Goal: Transaction & Acquisition: Purchase product/service

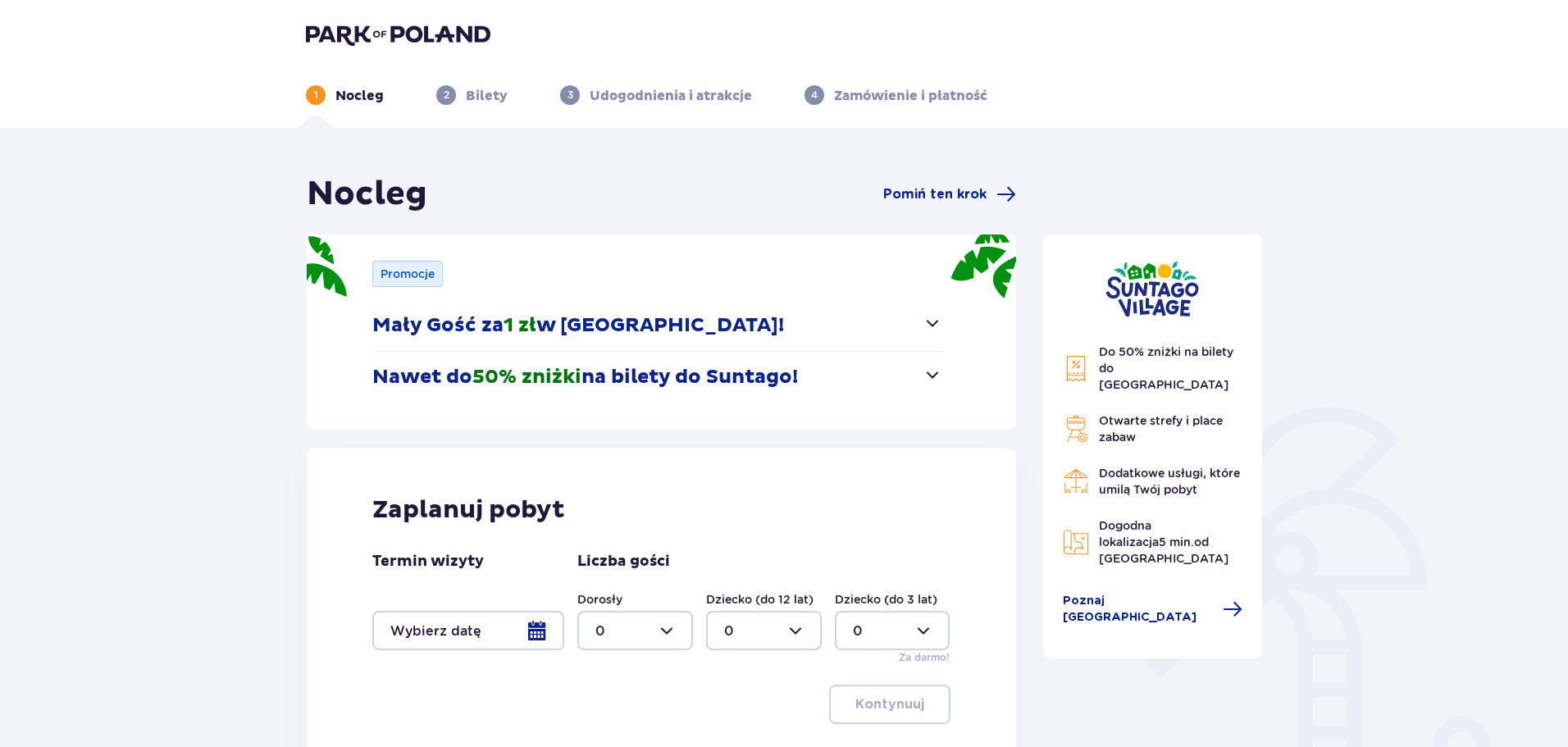
scroll to position [164, 0]
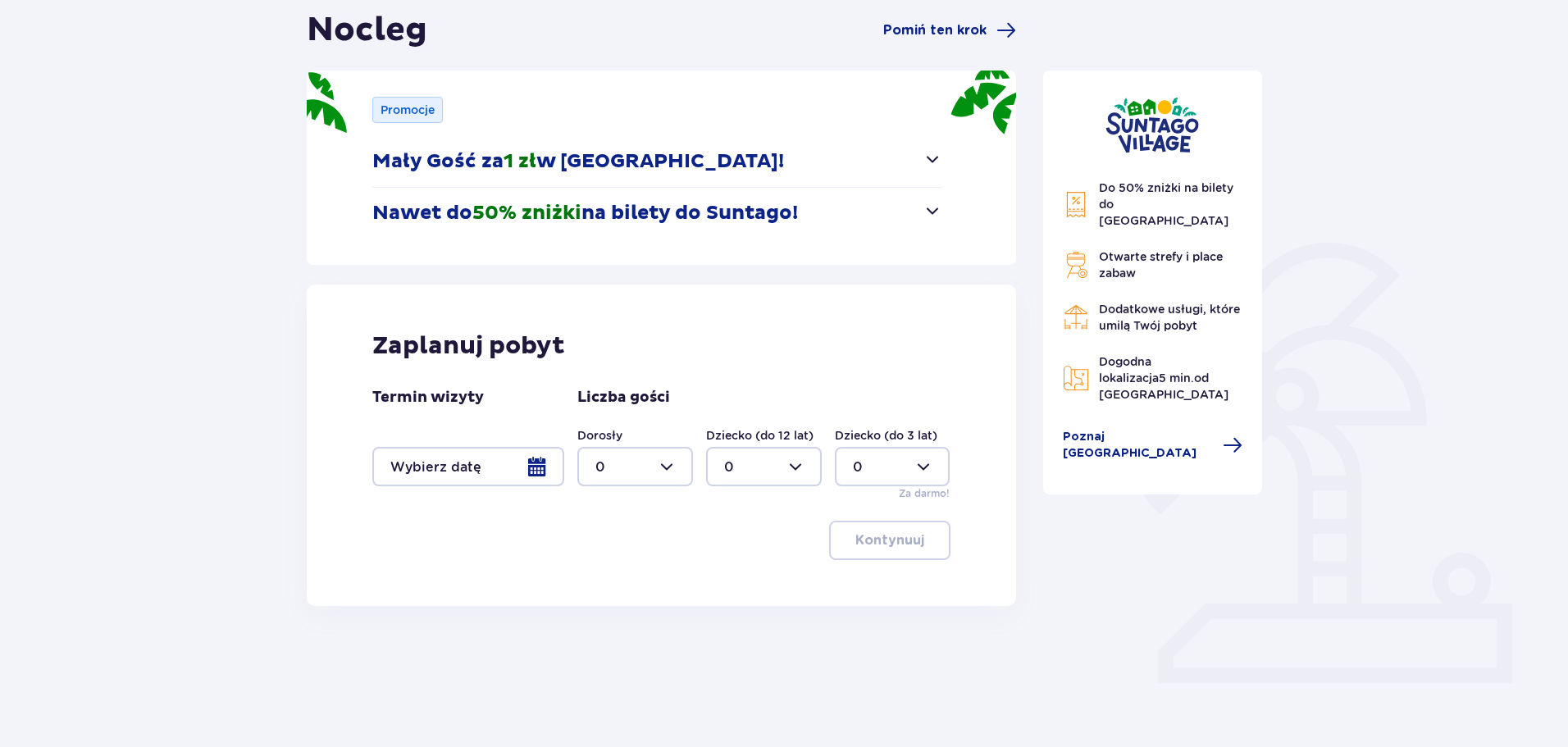
click at [478, 452] on div at bounding box center [468, 466] width 192 height 40
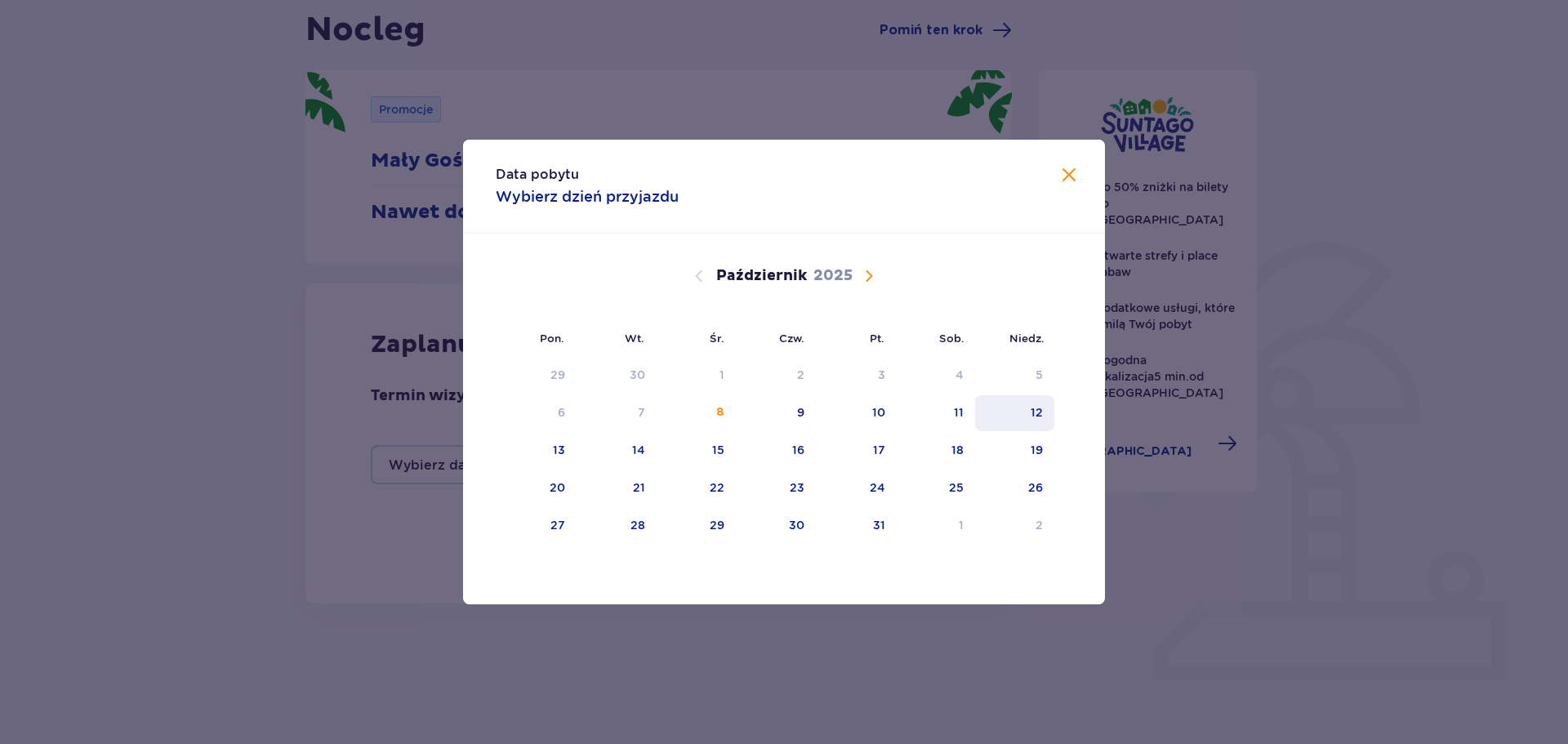
click at [1033, 408] on div "12" at bounding box center [1037, 412] width 13 height 16
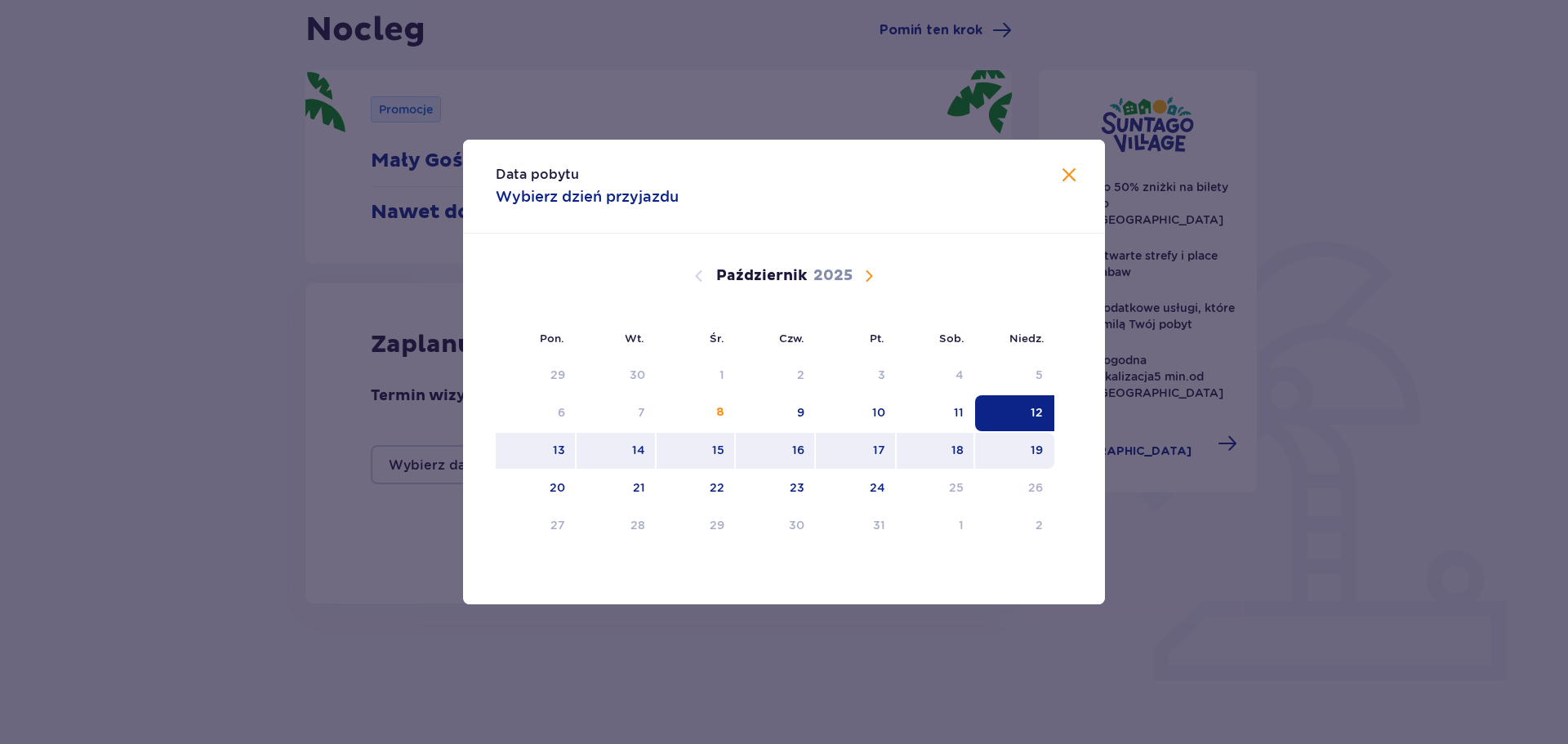
click at [1023, 458] on div "19" at bounding box center [1015, 450] width 79 height 36
type input "12.10.25 - 19.10.25"
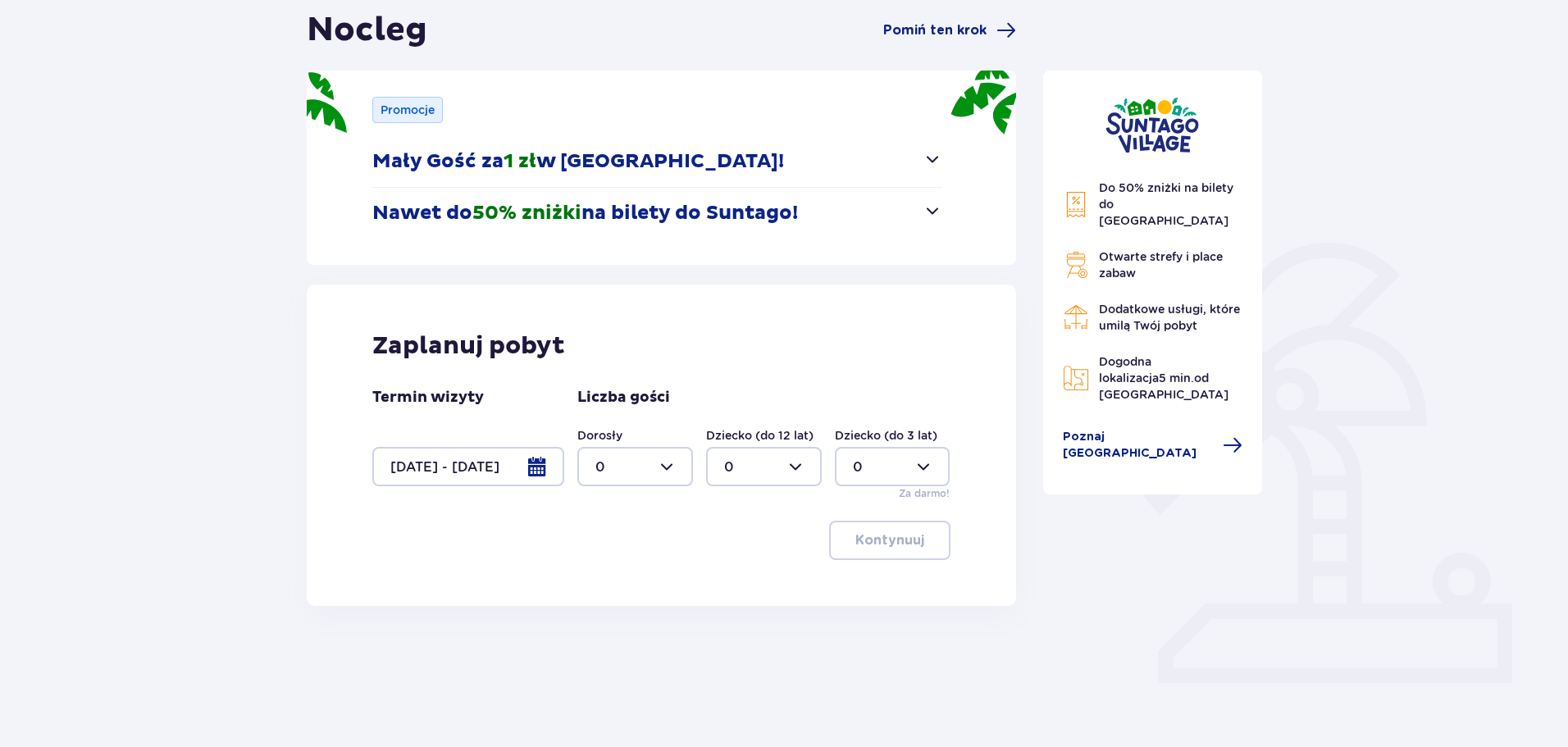
click at [657, 469] on div at bounding box center [635, 466] width 116 height 40
click at [623, 580] on div "2" at bounding box center [636, 585] width 79 height 18
type input "2"
click at [891, 461] on div at bounding box center [893, 466] width 116 height 40
click at [872, 577] on div "2" at bounding box center [893, 585] width 79 height 18
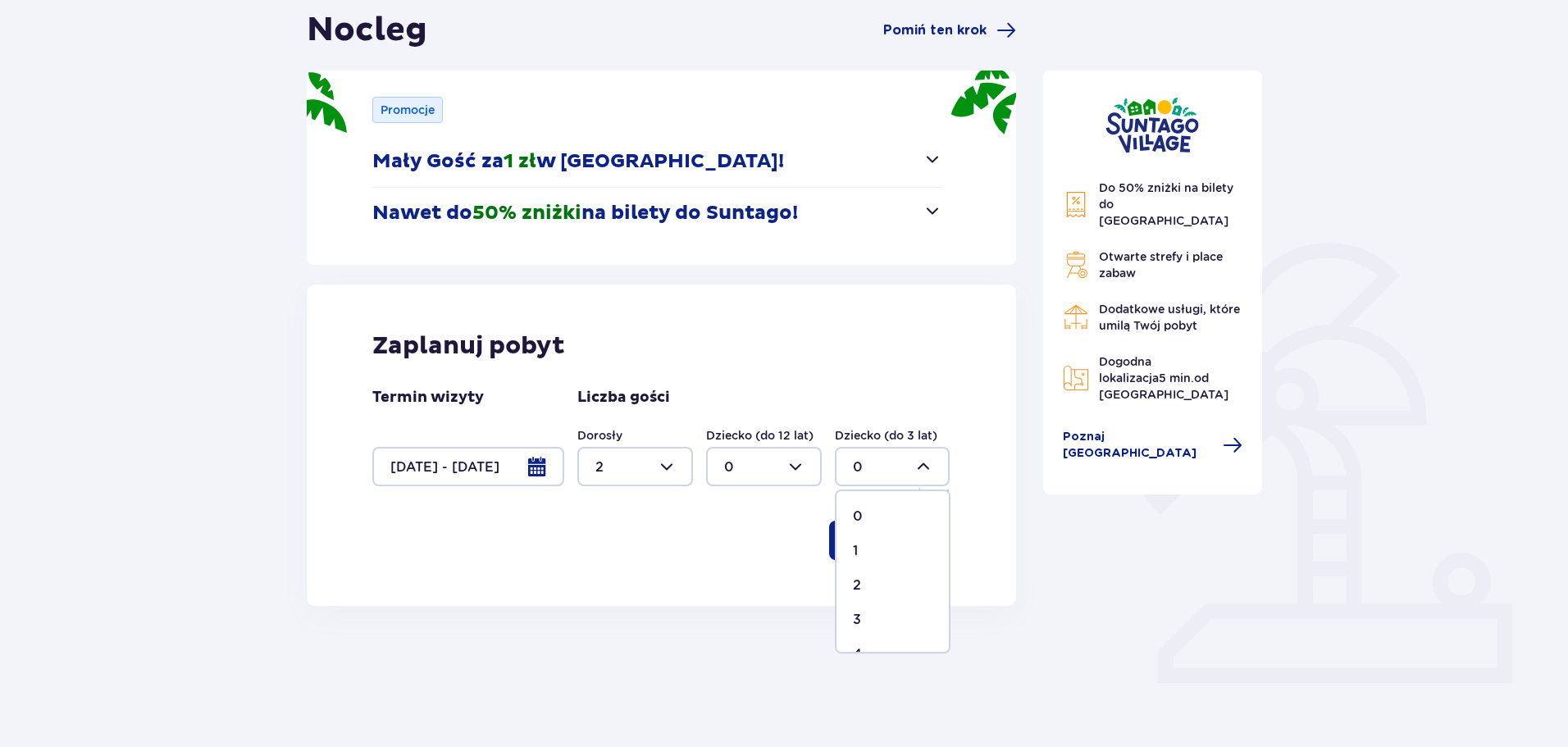
type input "2"
click at [896, 534] on p "Kontynuuj" at bounding box center [890, 540] width 69 height 18
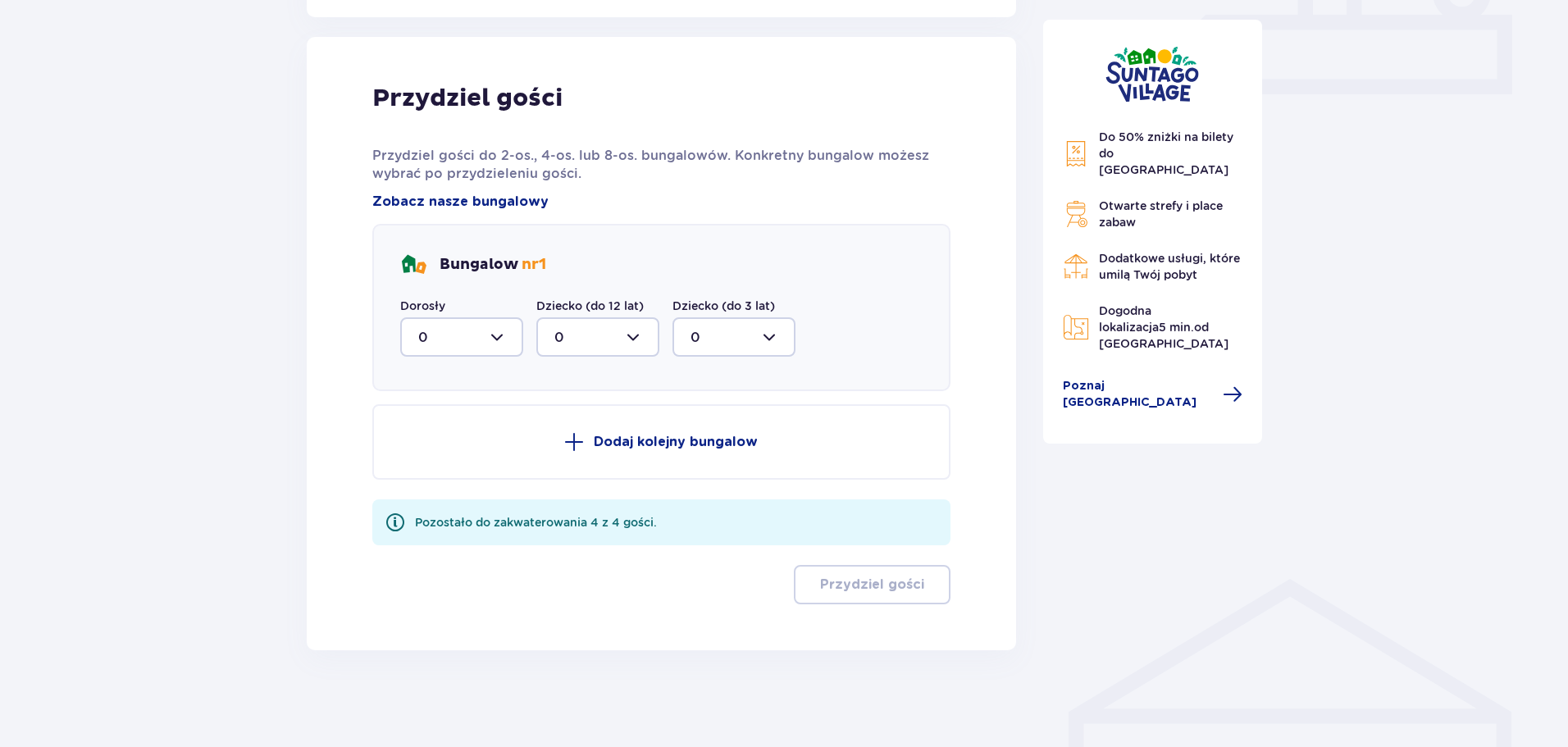
scroll to position [755, 0]
click at [471, 336] on div at bounding box center [462, 335] width 123 height 40
click at [451, 459] on div "2" at bounding box center [462, 454] width 87 height 18
type input "2"
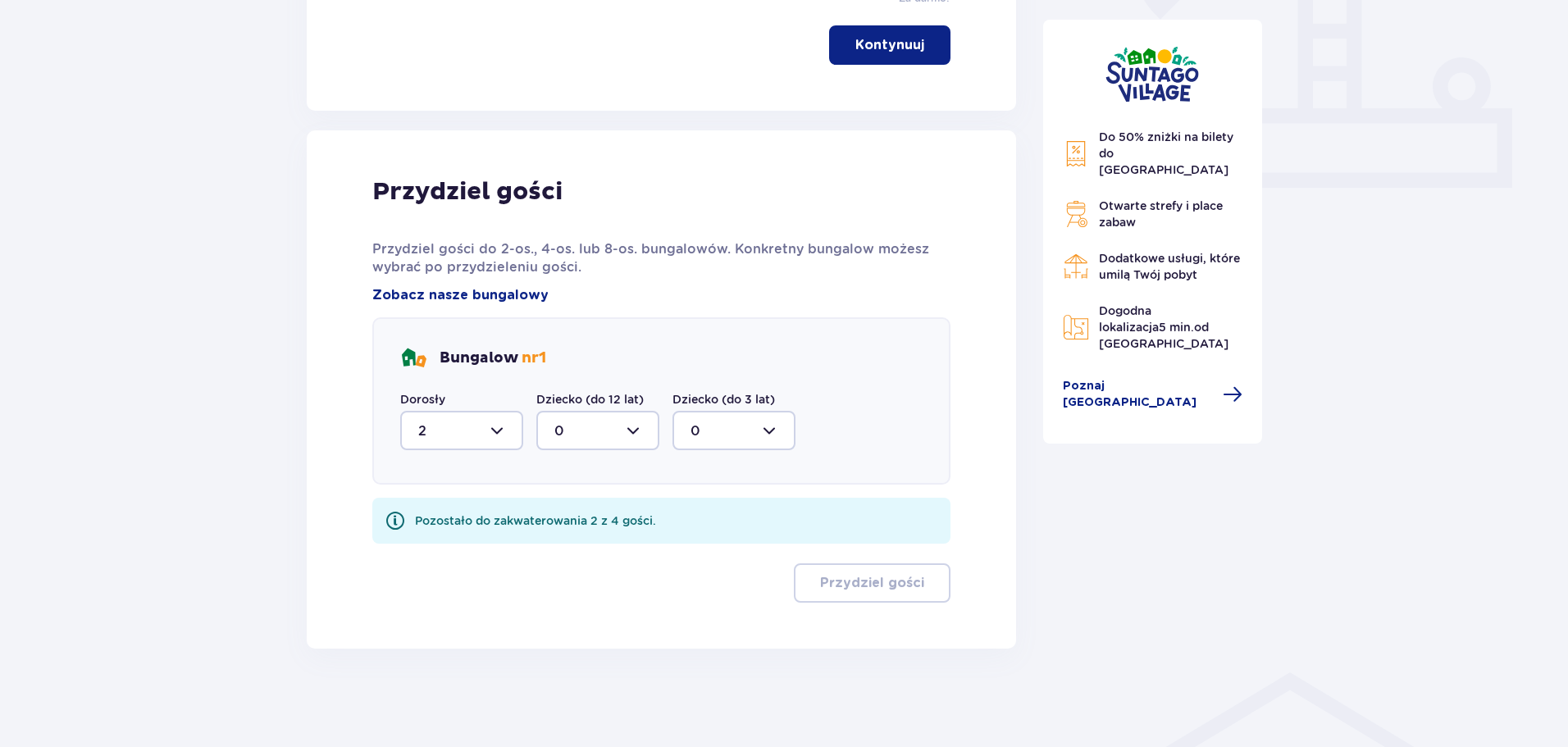
scroll to position [659, 0]
click at [751, 428] on div at bounding box center [735, 430] width 123 height 40
click at [731, 544] on div "2" at bounding box center [734, 549] width 87 height 18
type input "2"
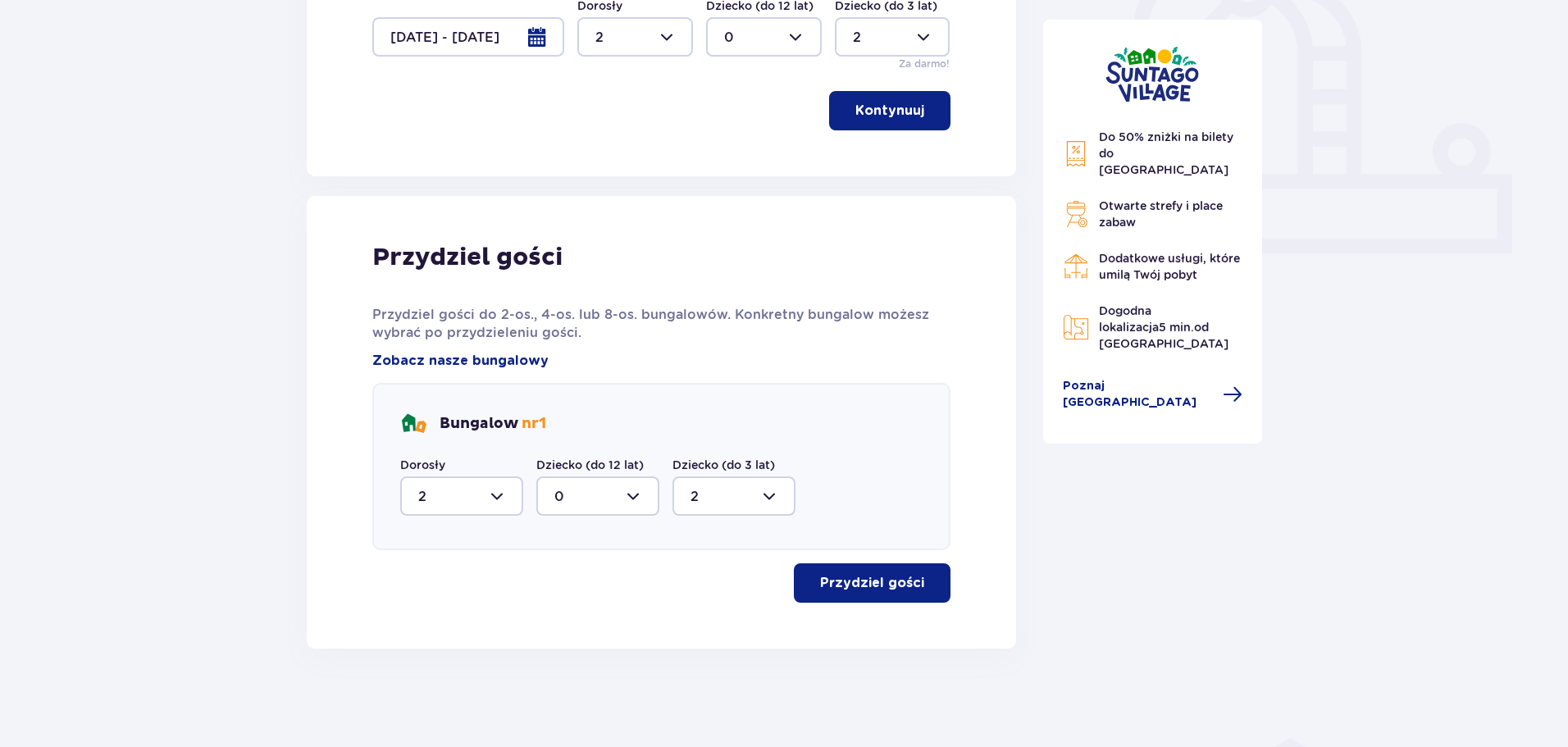
click at [873, 587] on p "Przydziel gości" at bounding box center [871, 582] width 104 height 18
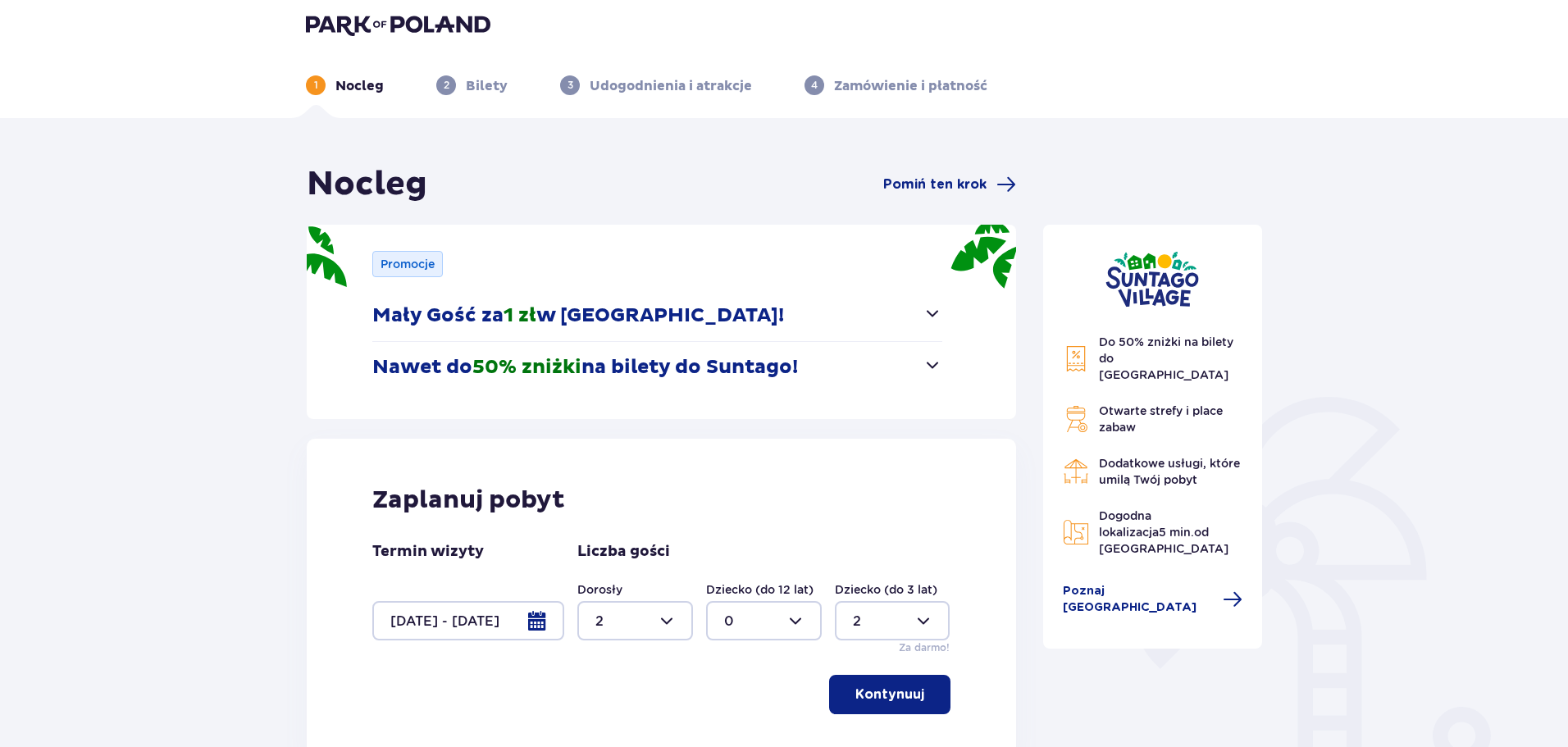
scroll to position [0, 0]
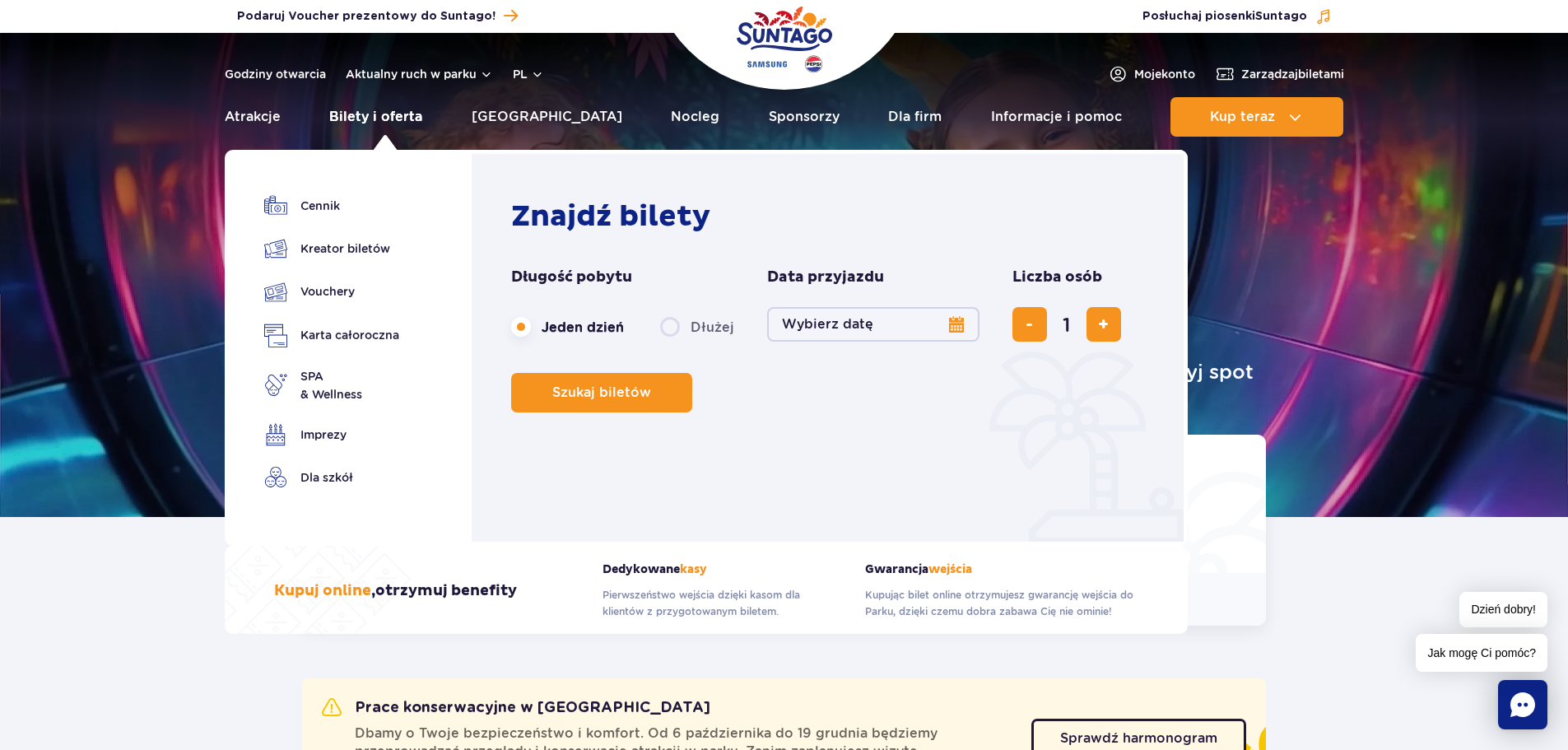
click at [410, 115] on link "Bilety i oferta" at bounding box center [376, 117] width 93 height 40
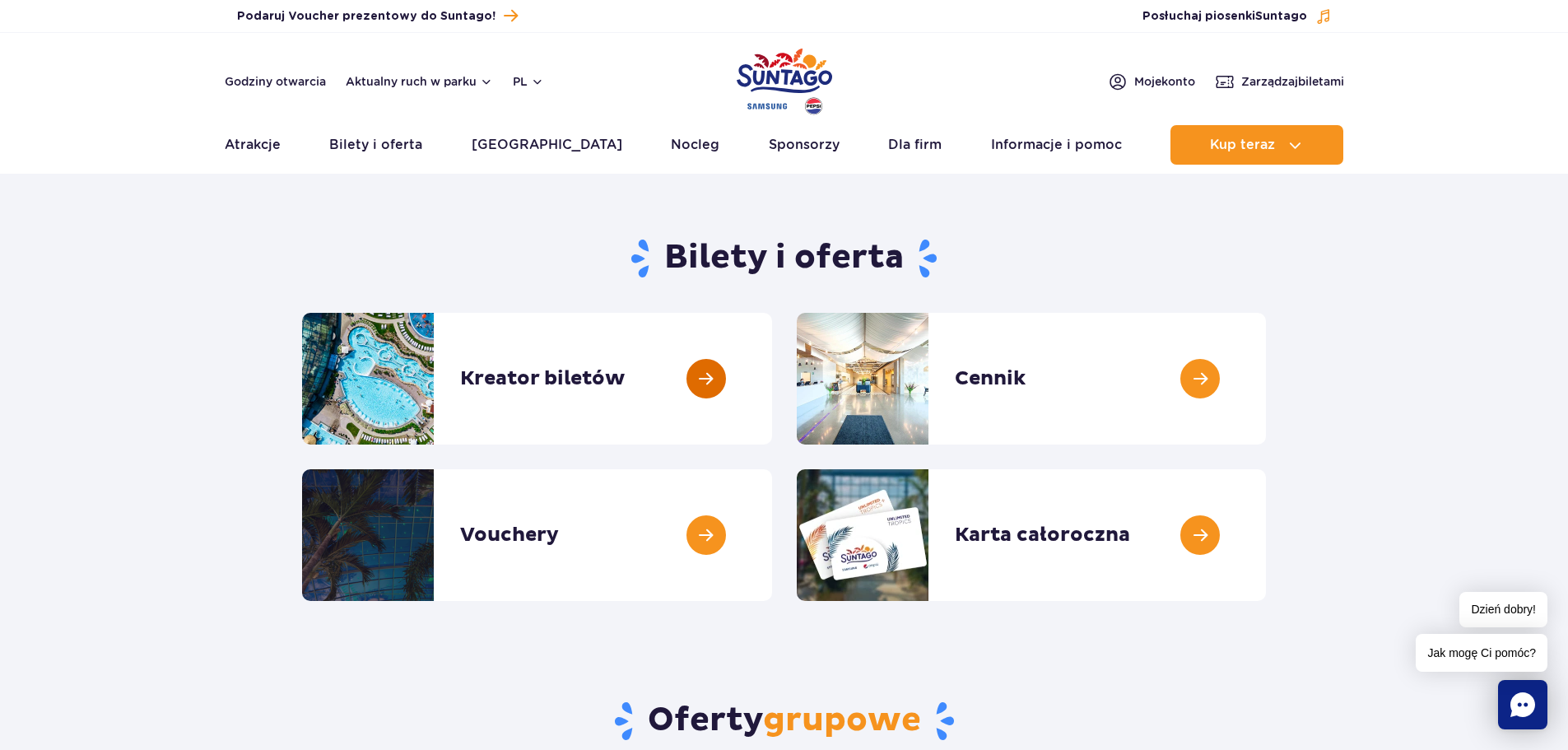
click at [772, 372] on link at bounding box center [772, 378] width 0 height 132
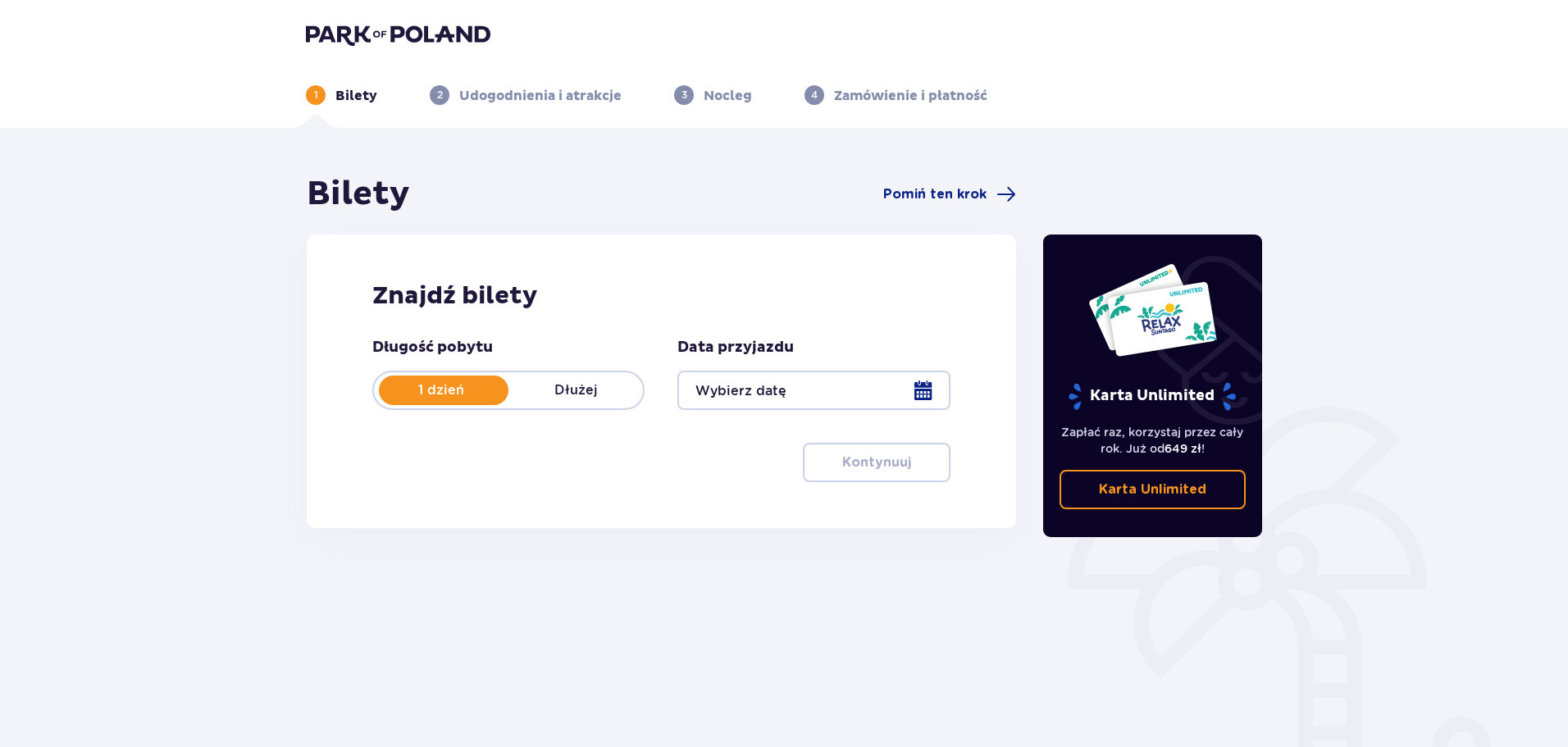
click at [574, 392] on p "Dłużej" at bounding box center [576, 390] width 134 height 18
click at [460, 391] on p "1 dzień" at bounding box center [441, 390] width 134 height 18
click at [825, 390] on div at bounding box center [814, 390] width 272 height 40
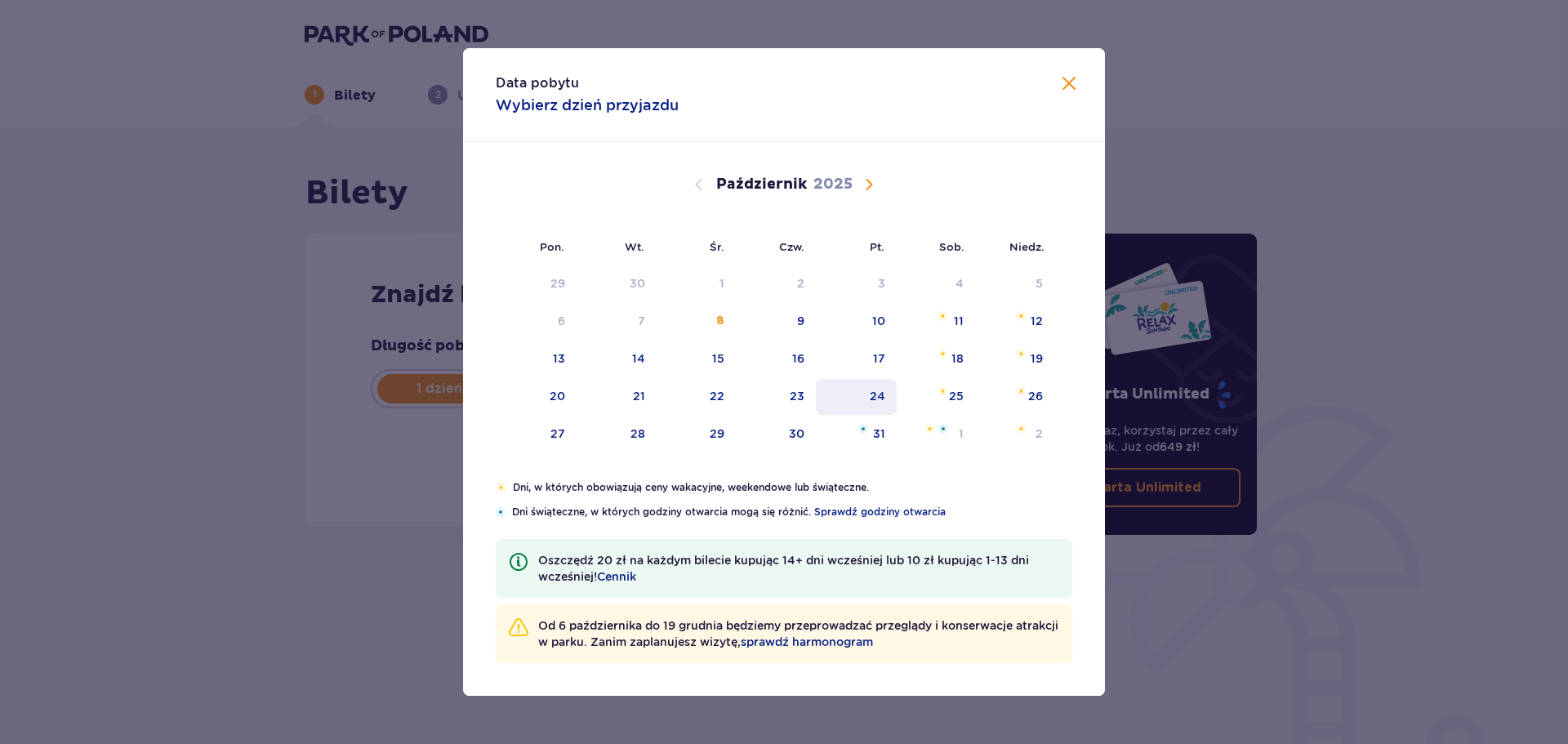
drag, startPoint x: 1024, startPoint y: 323, endPoint x: 870, endPoint y: 391, distance: 168.3
click at [1024, 324] on div "12" at bounding box center [1015, 322] width 79 height 36
type input "12.10.25"
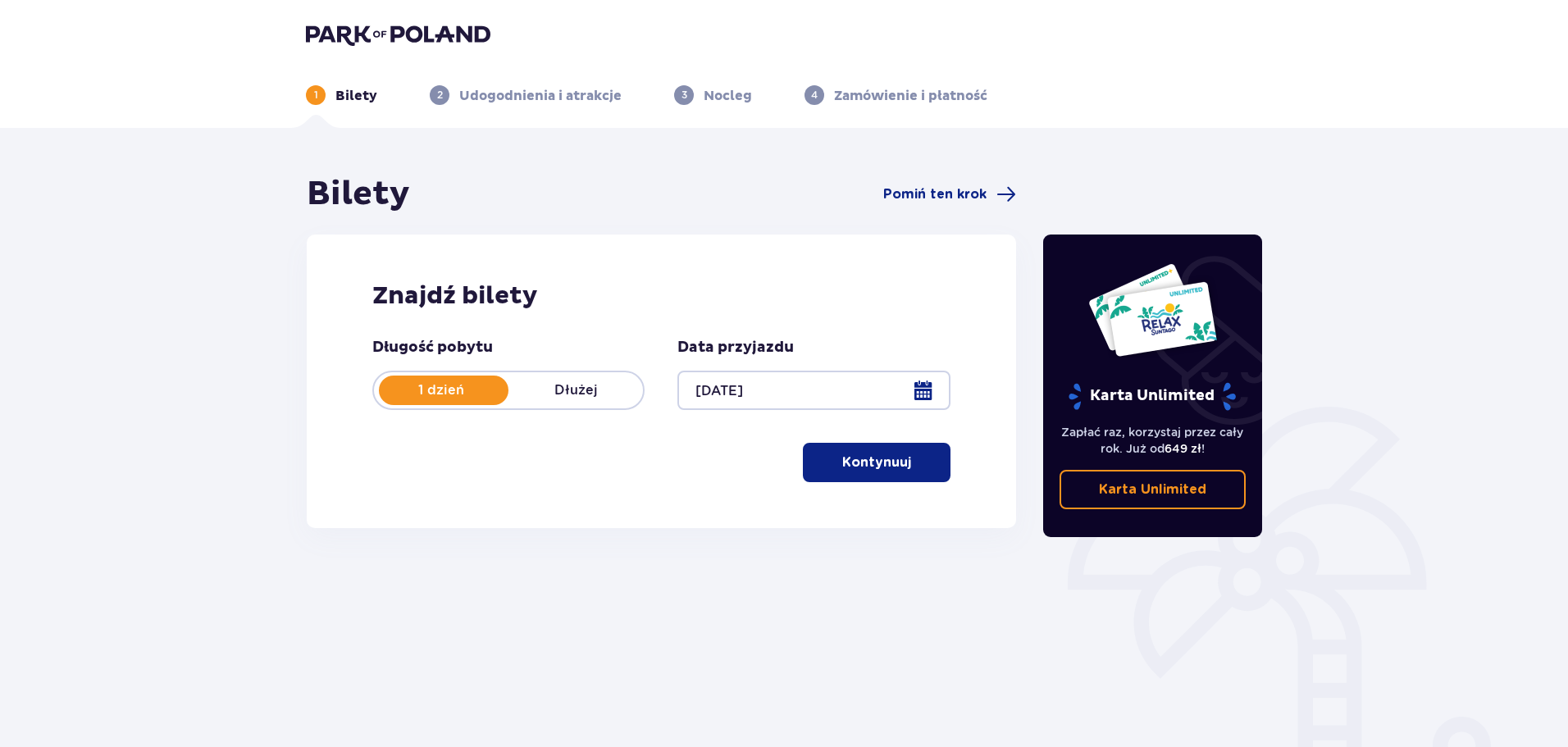
click at [899, 463] on button "Kontynuuj" at bounding box center [877, 462] width 148 height 40
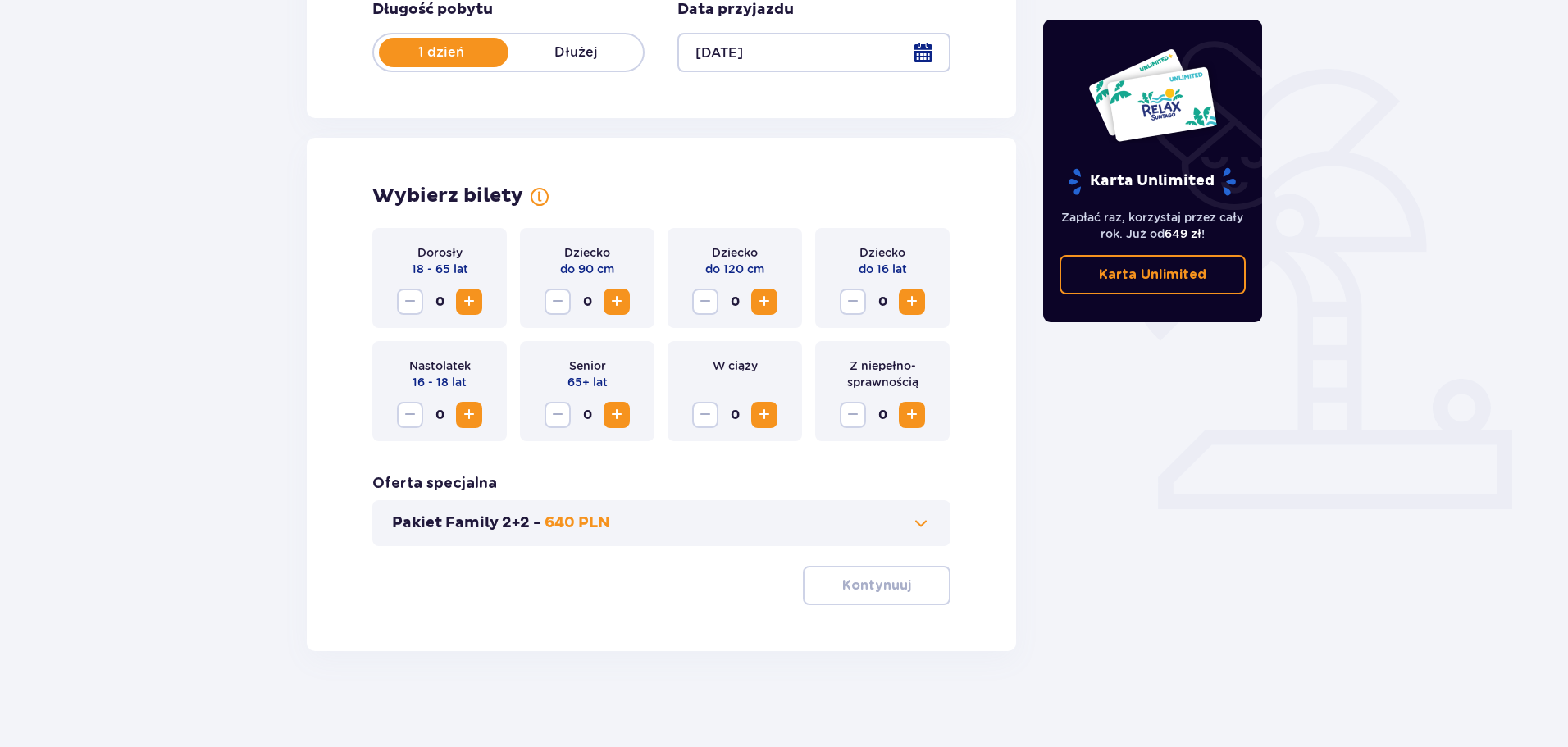
scroll to position [341, 0]
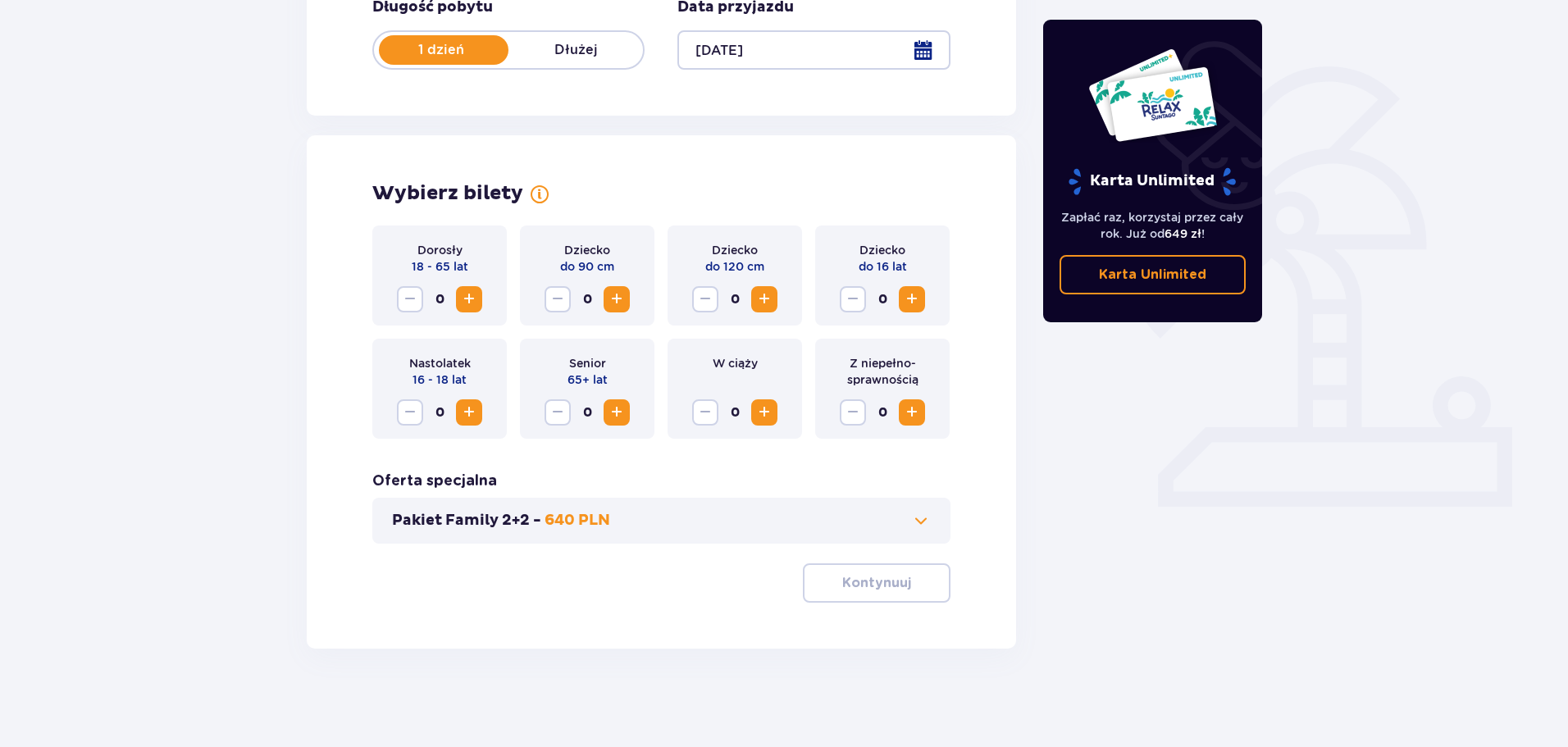
click at [472, 293] on span "Zwiększ" at bounding box center [468, 299] width 19 height 19
click at [477, 303] on span "Zwiększ" at bounding box center [468, 299] width 19 height 19
click at [624, 299] on span "Zwiększ" at bounding box center [616, 299] width 19 height 19
click at [763, 290] on span "Zwiększ" at bounding box center [764, 299] width 19 height 19
click at [914, 521] on span at bounding box center [921, 521] width 19 height 19
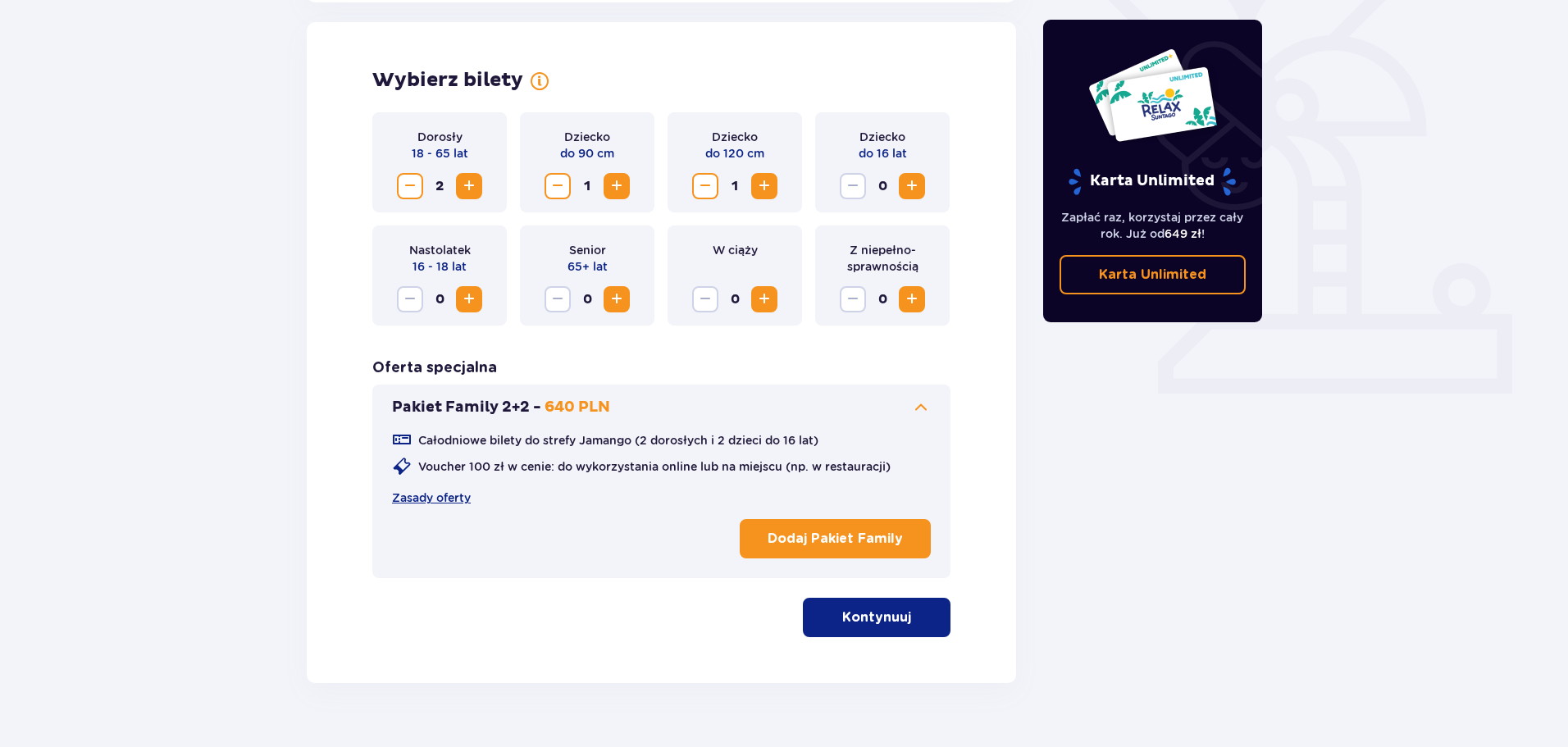
scroll to position [456, 0]
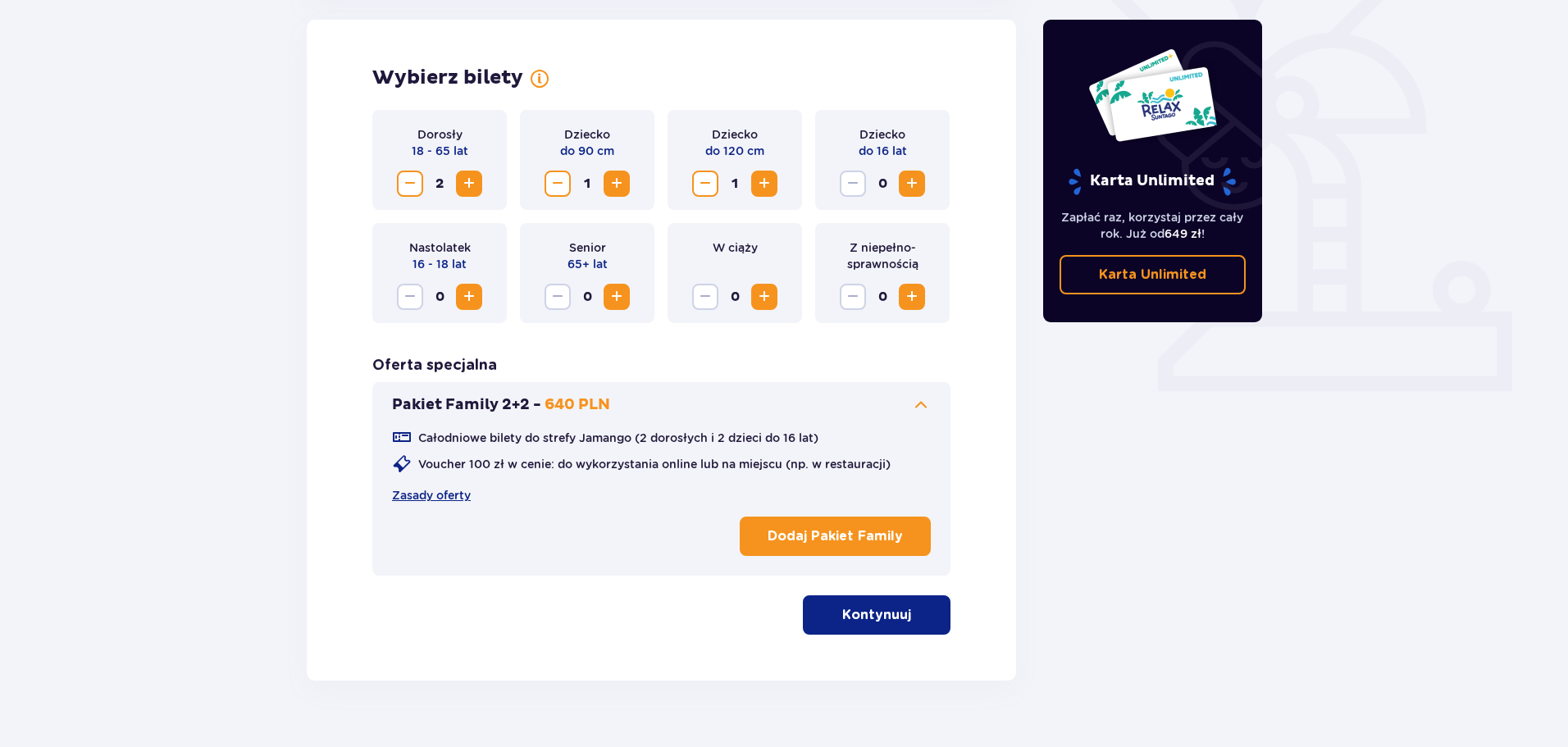
click at [896, 621] on p "Kontynuuj" at bounding box center [877, 614] width 69 height 18
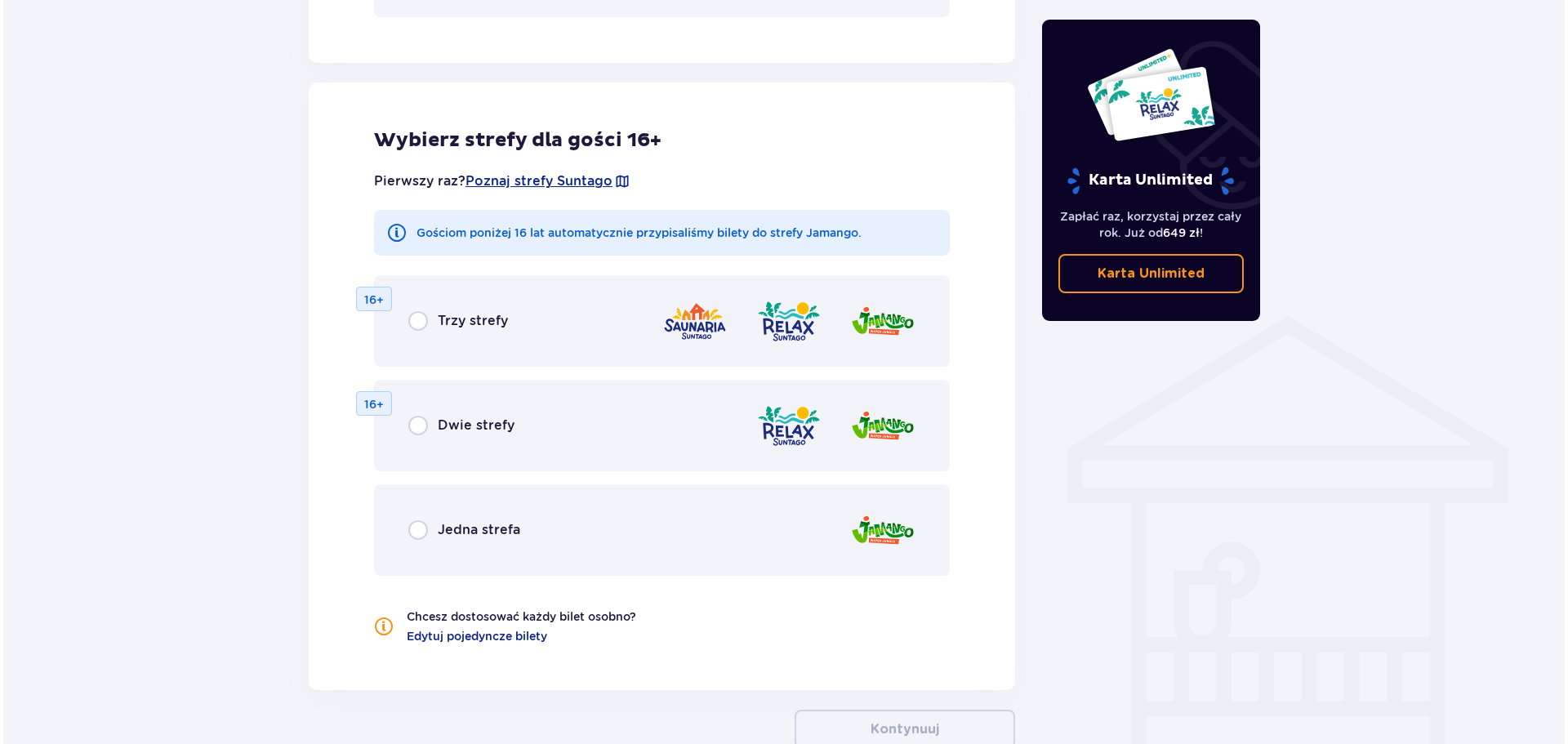
scroll to position [1054, 0]
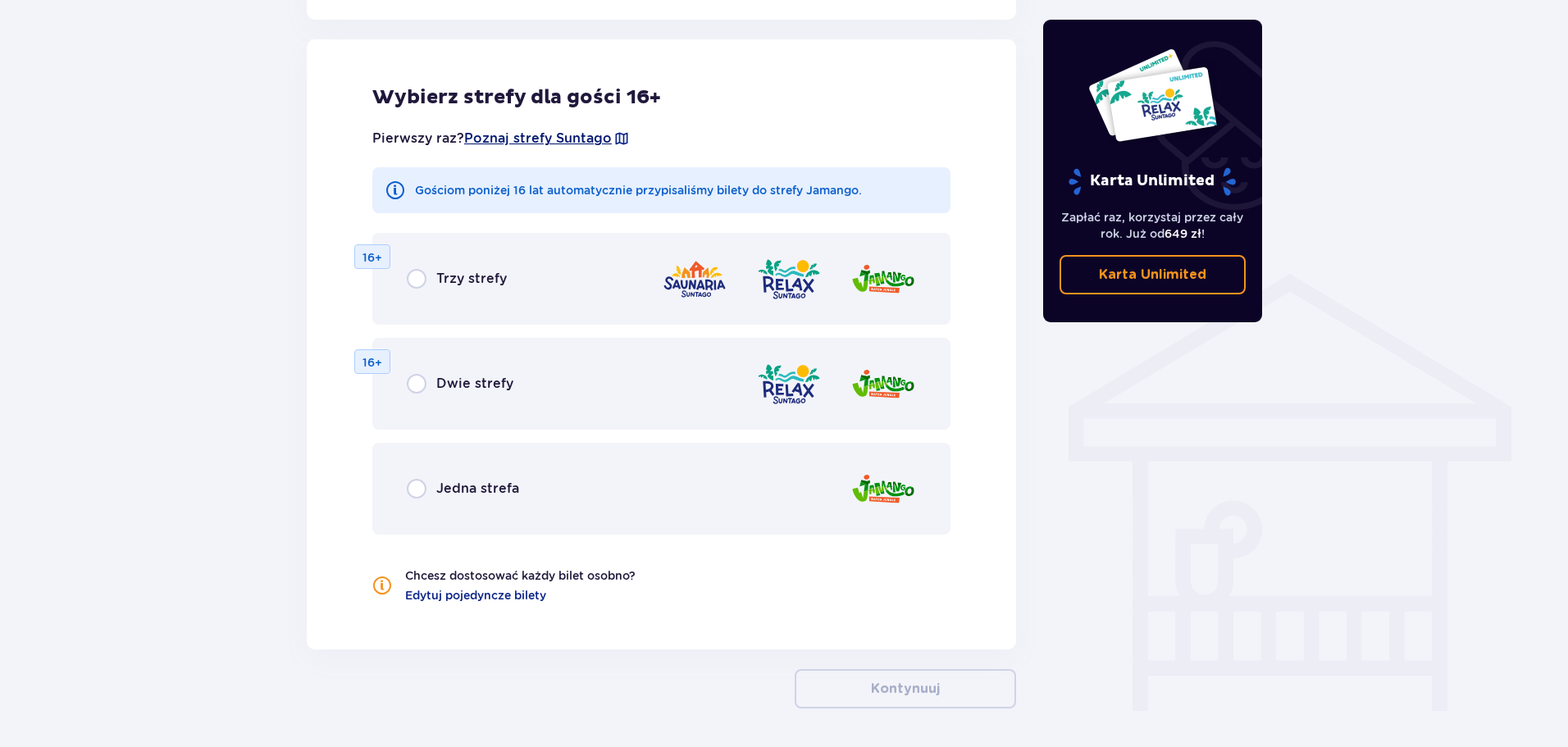
click at [560, 138] on span "Poznaj strefy Suntago" at bounding box center [538, 138] width 148 height 18
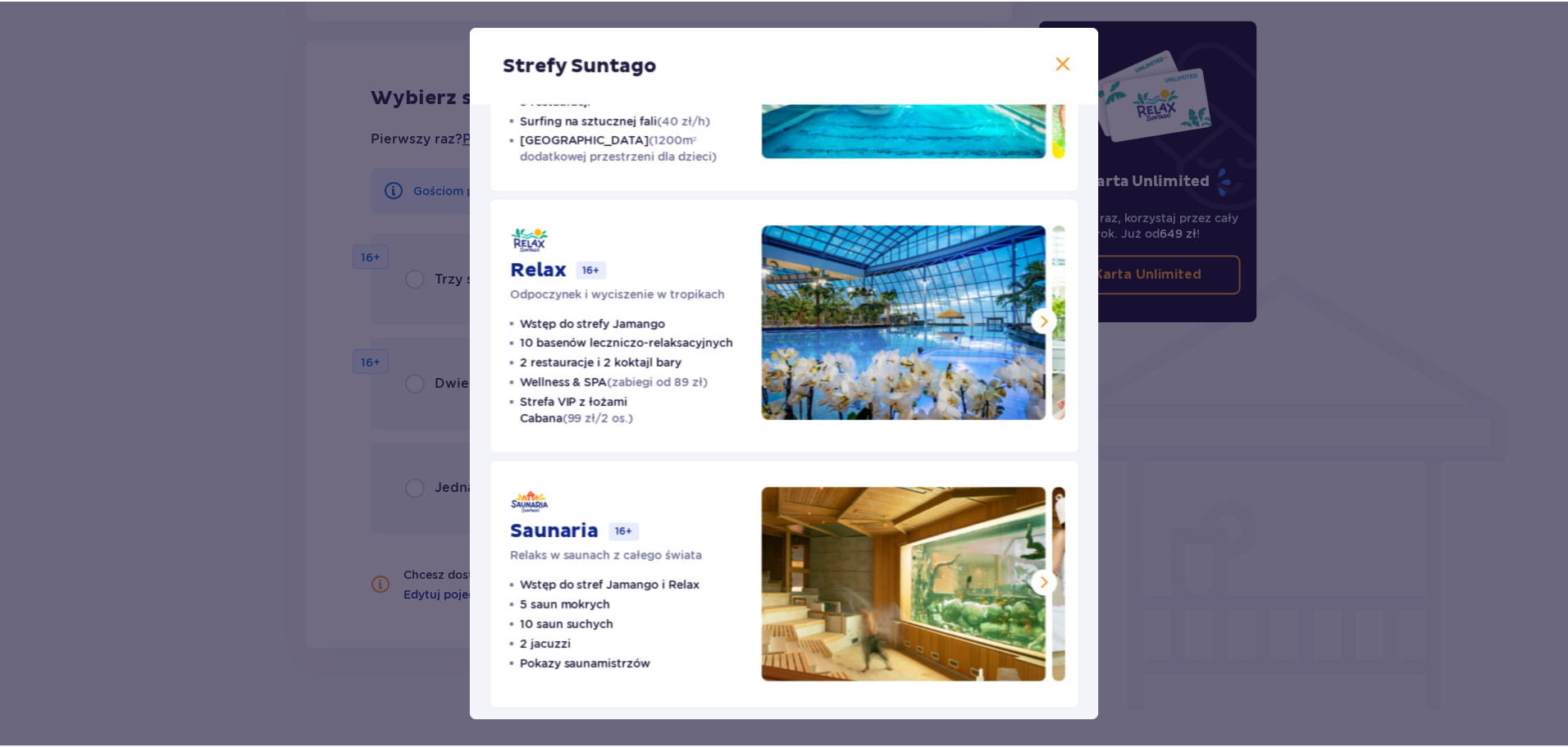
scroll to position [196, 0]
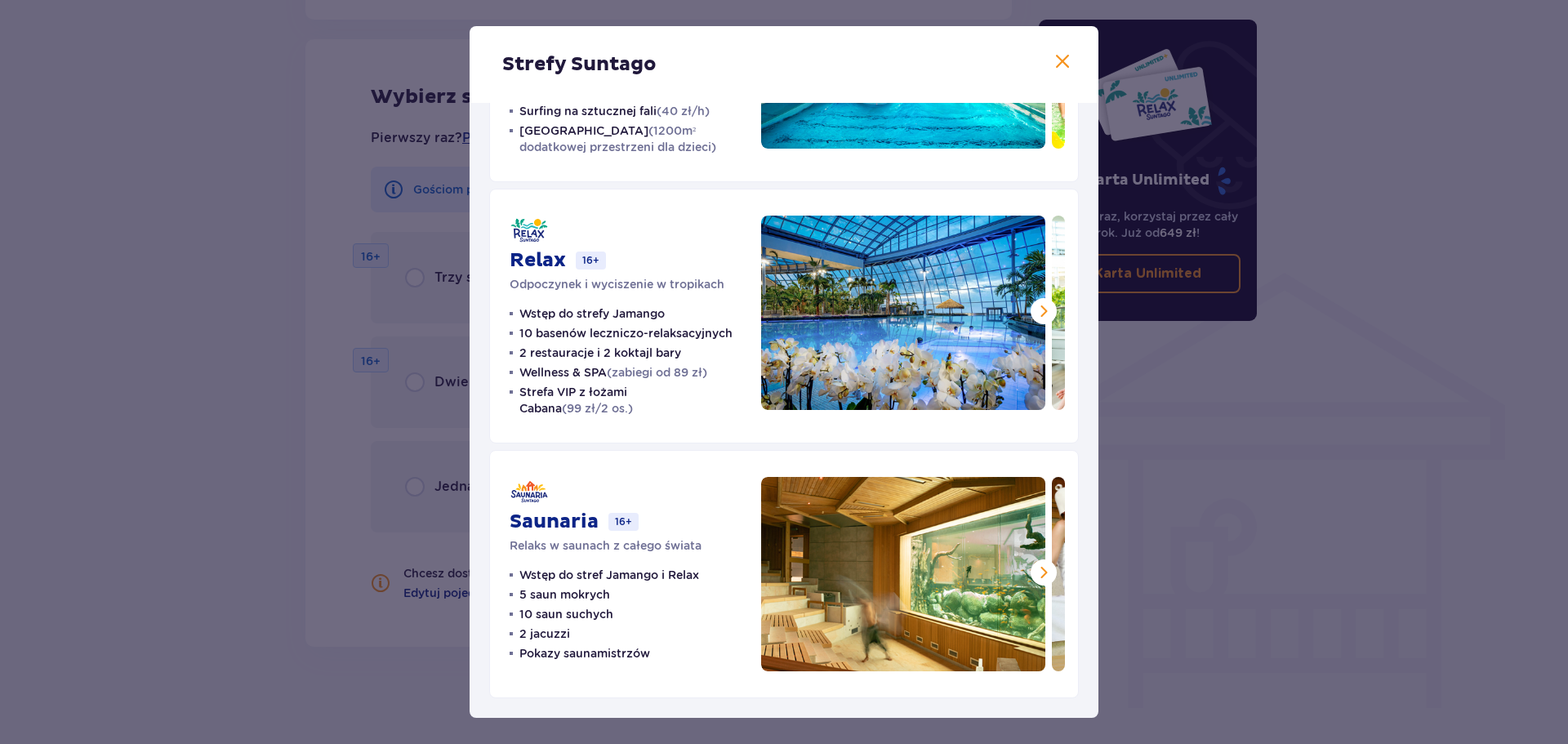
drag, startPoint x: 191, startPoint y: 389, endPoint x: 197, endPoint y: 380, distance: 10.8
click at [193, 387] on div "Strefy Suntago Jamango Wodna rozrywka dla całej rodziny 35 zjeżdżalni 7 basenów…" at bounding box center [784, 372] width 1568 height 744
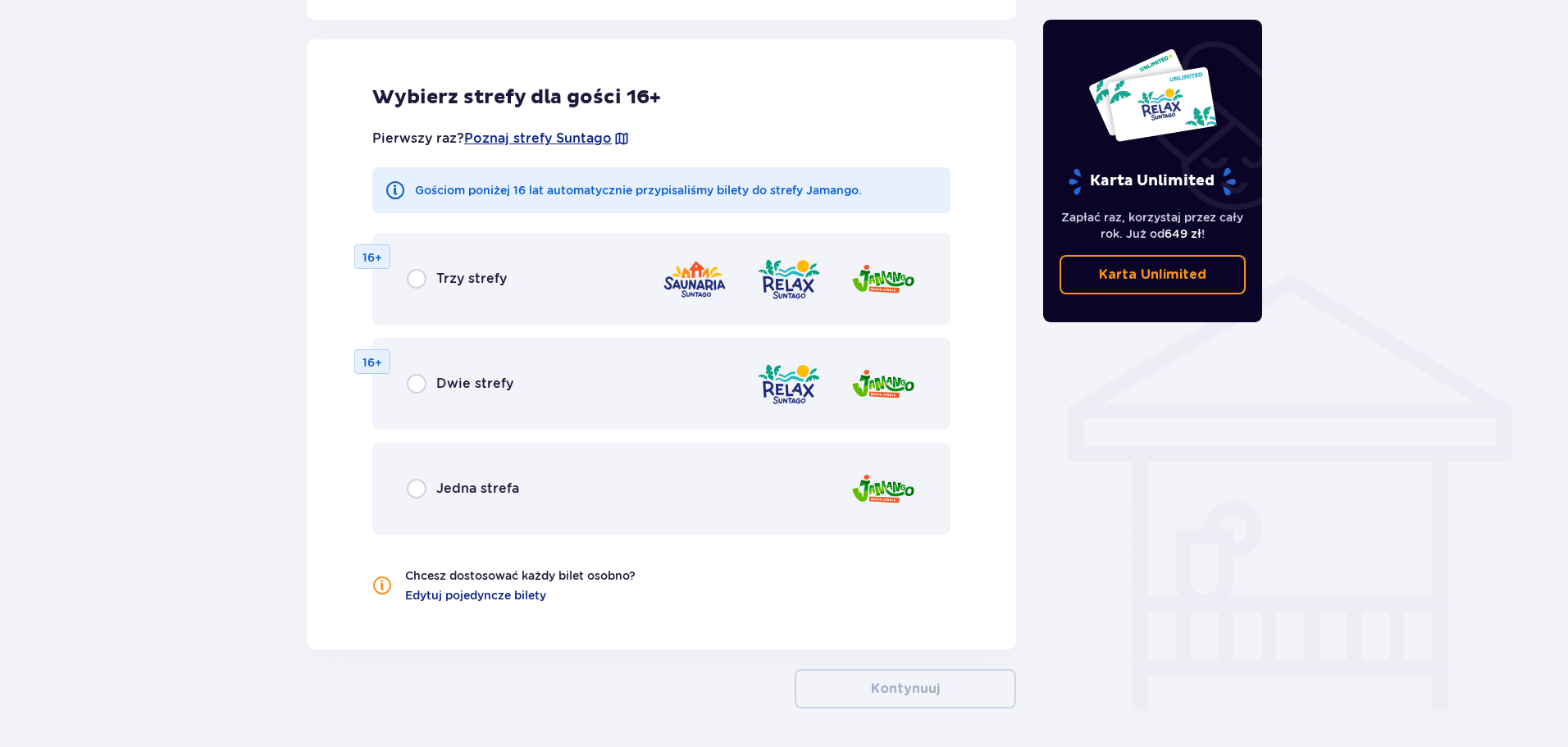
click at [412, 486] on input "radio" at bounding box center [416, 488] width 19 height 19
radio input "true"
